Goal: Task Accomplishment & Management: Manage account settings

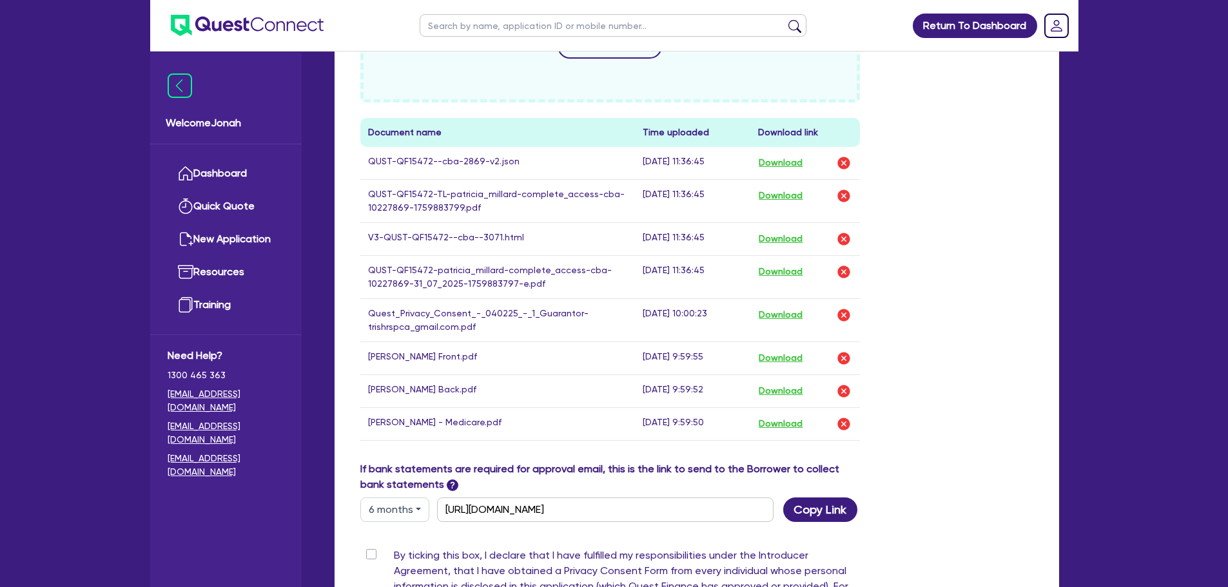
scroll to position [580, 0]
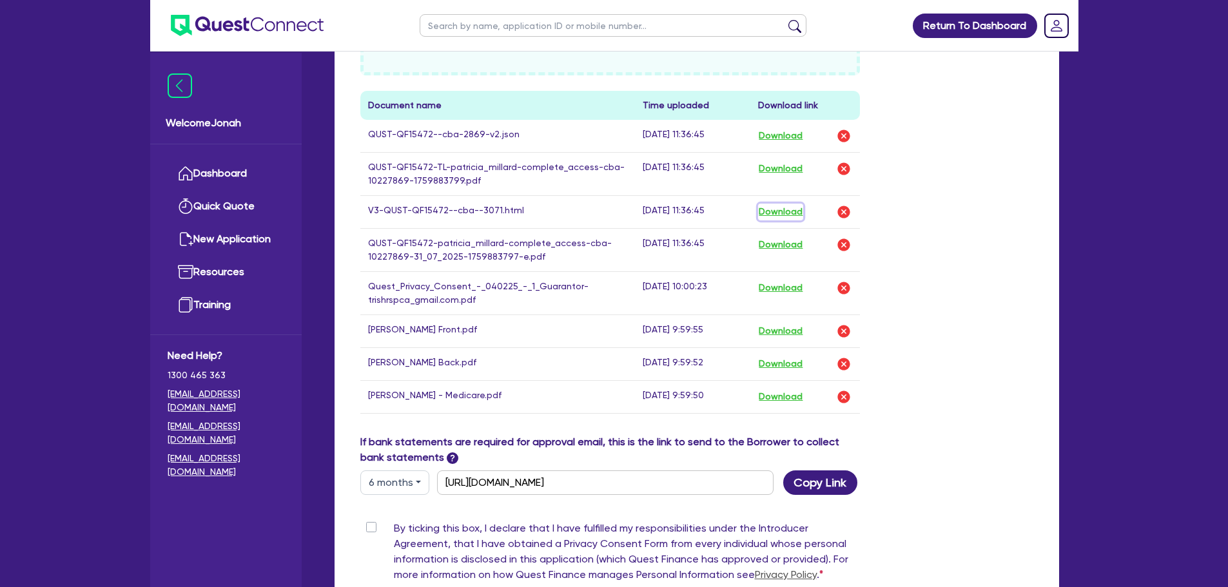
click at [774, 211] on button "Download" at bounding box center [780, 212] width 45 height 17
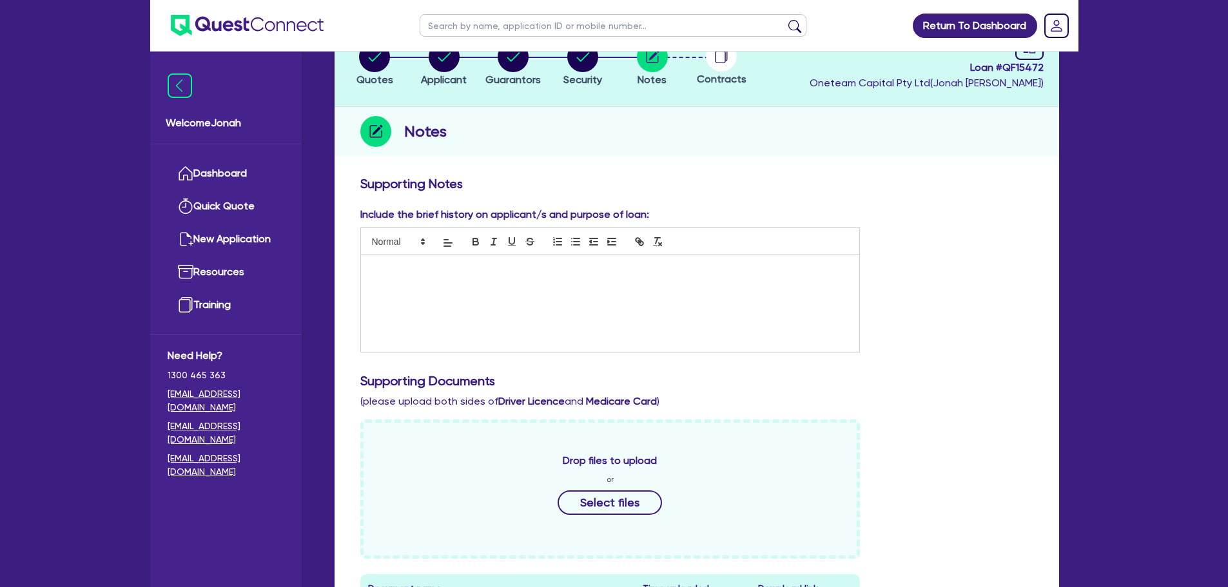
scroll to position [0, 0]
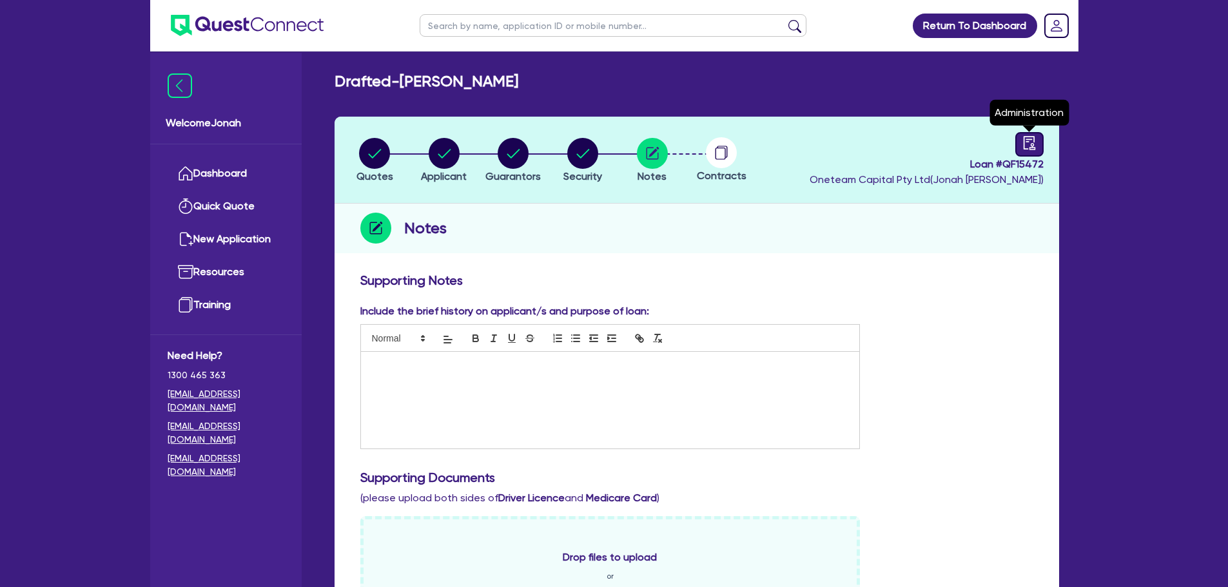
click at [1022, 141] on icon "audit" at bounding box center [1029, 143] width 14 height 14
select select "DRAFTED_NEW"
select select "Other"
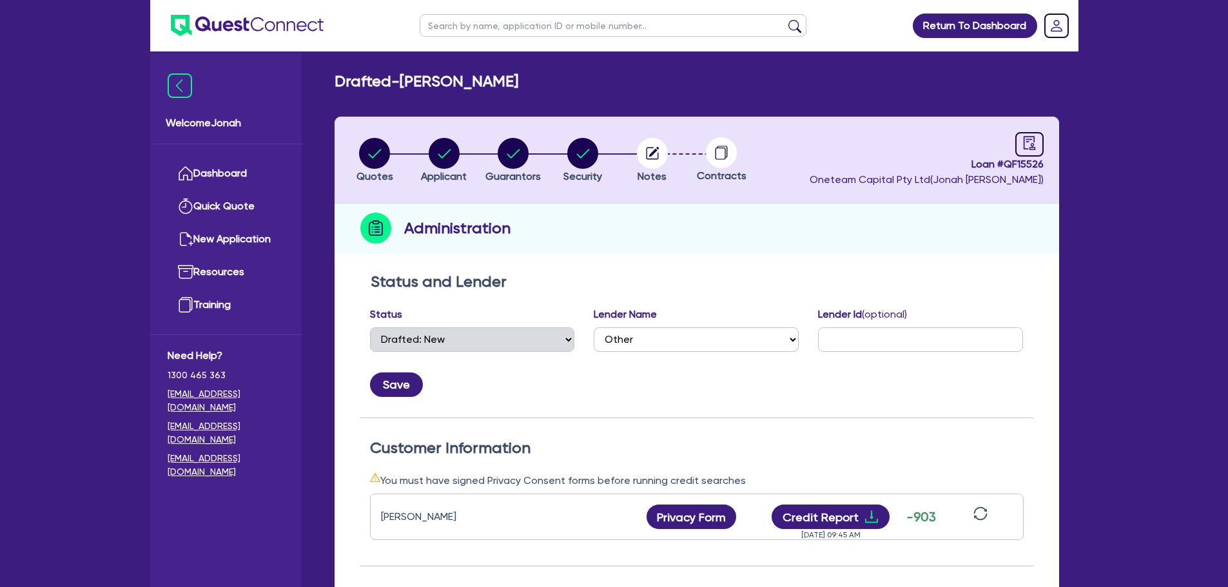
select select "DRAFTED_NEW"
select select "Other"
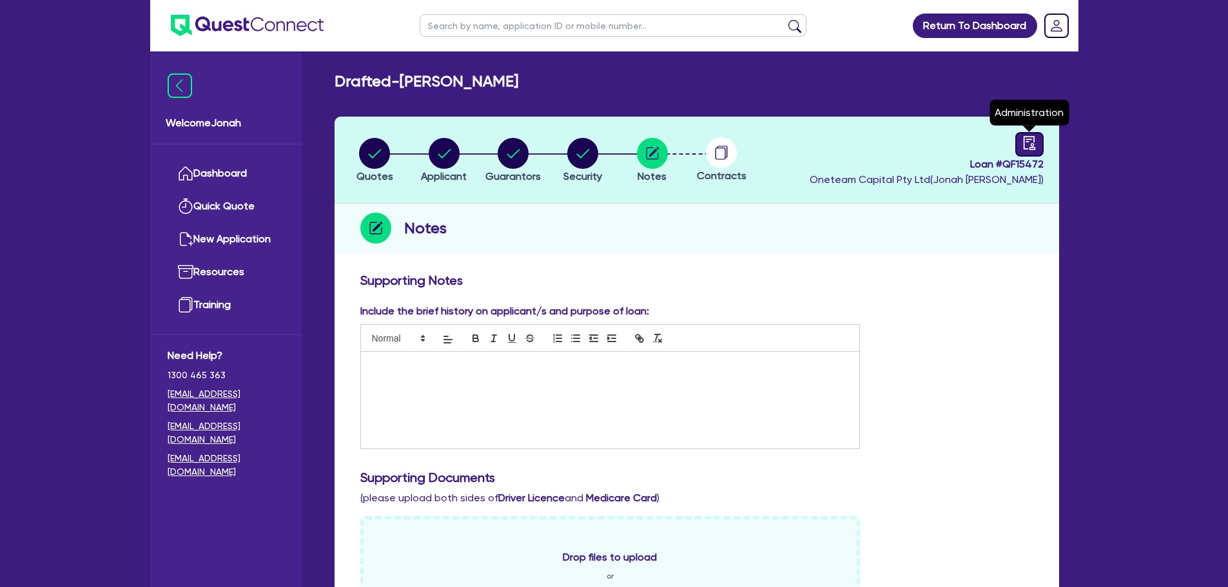
click at [1037, 144] on div at bounding box center [1029, 144] width 28 height 24
select select "DRAFTED_NEW"
select select "Other"
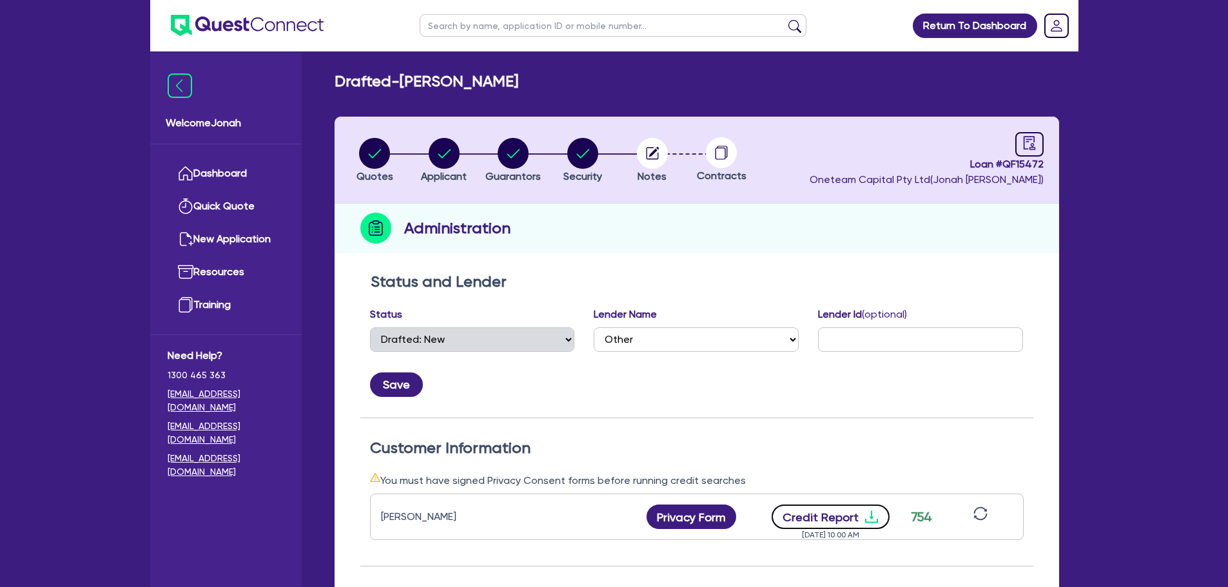
click at [864, 514] on icon "download" at bounding box center [871, 516] width 15 height 15
